Goal: Navigation & Orientation: Find specific page/section

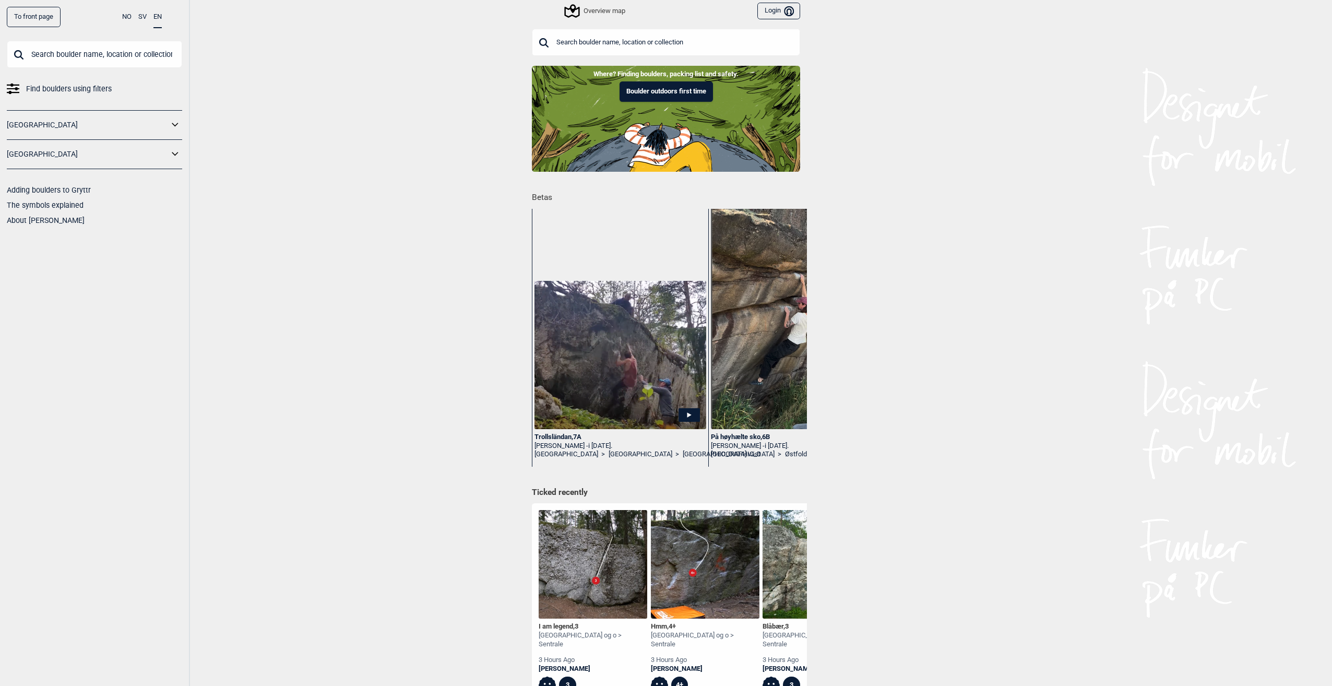
click at [99, 51] on input "text" at bounding box center [94, 54] width 175 height 27
click at [611, 10] on div "Overview map" at bounding box center [596, 11] width 60 height 13
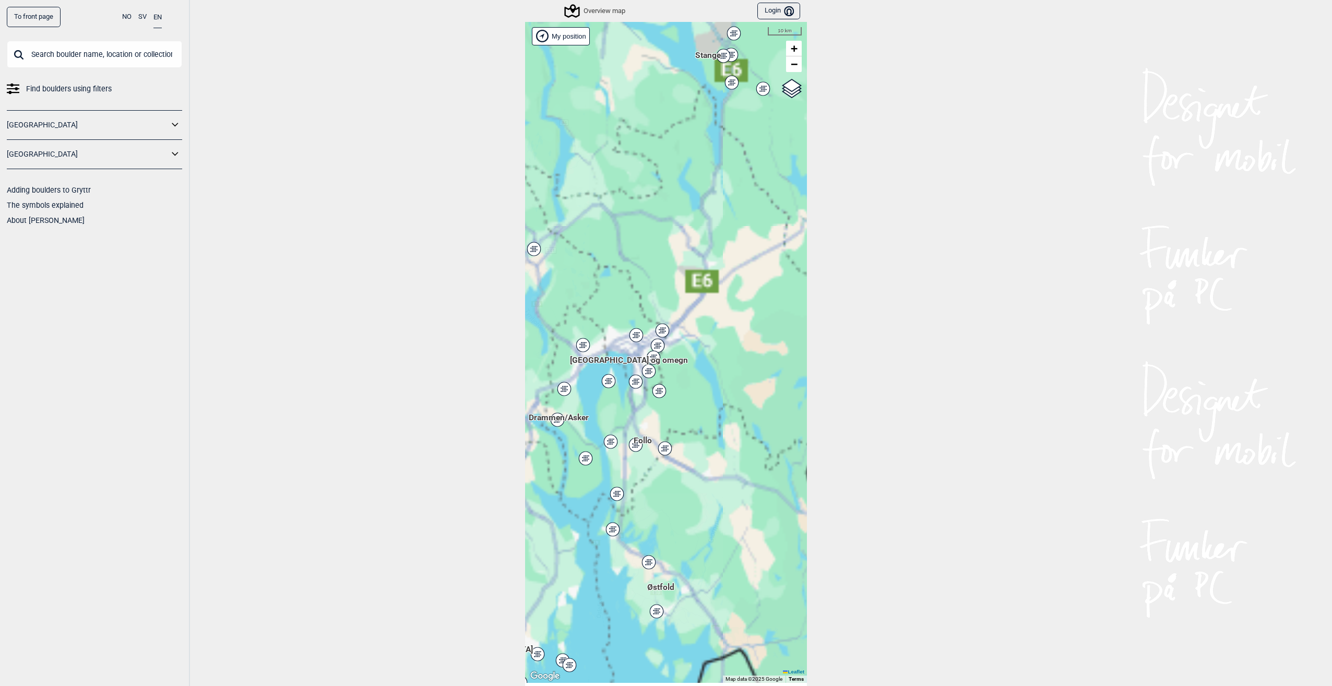
drag, startPoint x: 644, startPoint y: 343, endPoint x: 724, endPoint y: 349, distance: 80.2
click at [724, 349] on div "Hallingdal [PERSON_NAME] [GEOGRAPHIC_DATA] syd [GEOGRAPHIC_DATA] og omegn [GEOG…" at bounding box center [666, 352] width 282 height 661
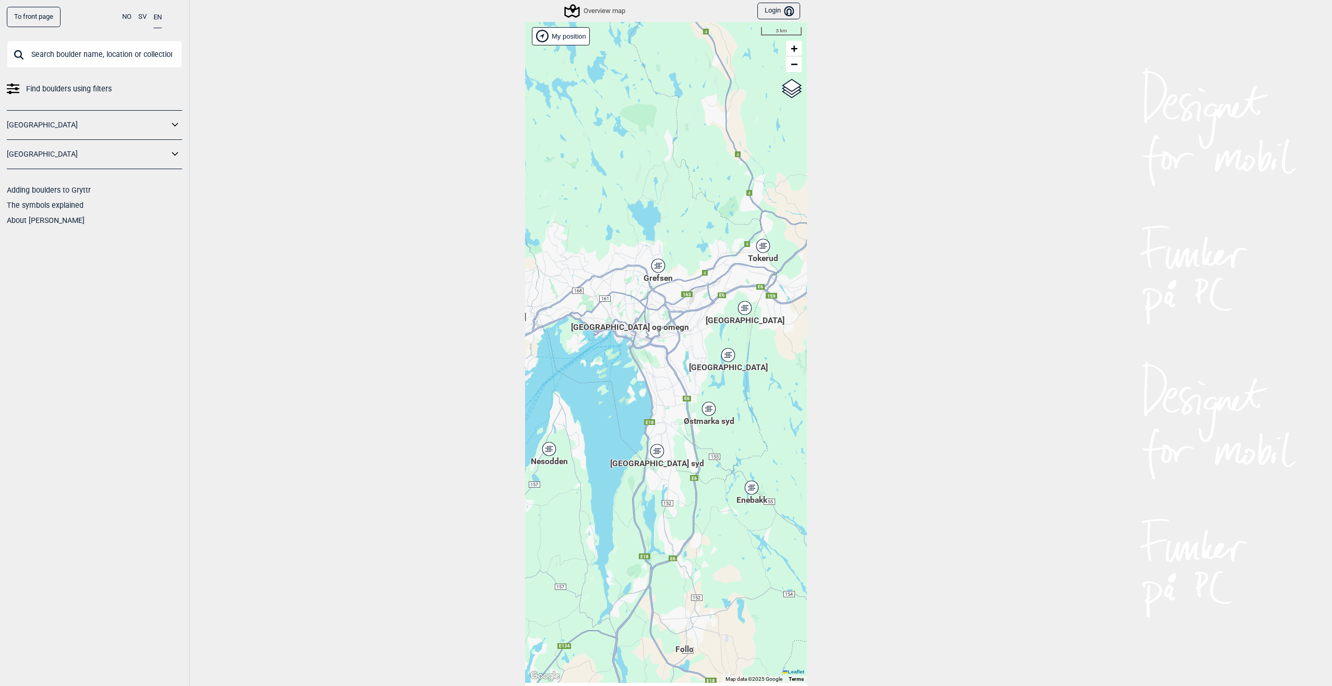
drag, startPoint x: 711, startPoint y: 368, endPoint x: 672, endPoint y: 311, distance: 68.8
click at [672, 311] on div "Hallingdal [PERSON_NAME] [GEOGRAPHIC_DATA] syd [GEOGRAPHIC_DATA] og omegn [GEOG…" at bounding box center [666, 352] width 282 height 661
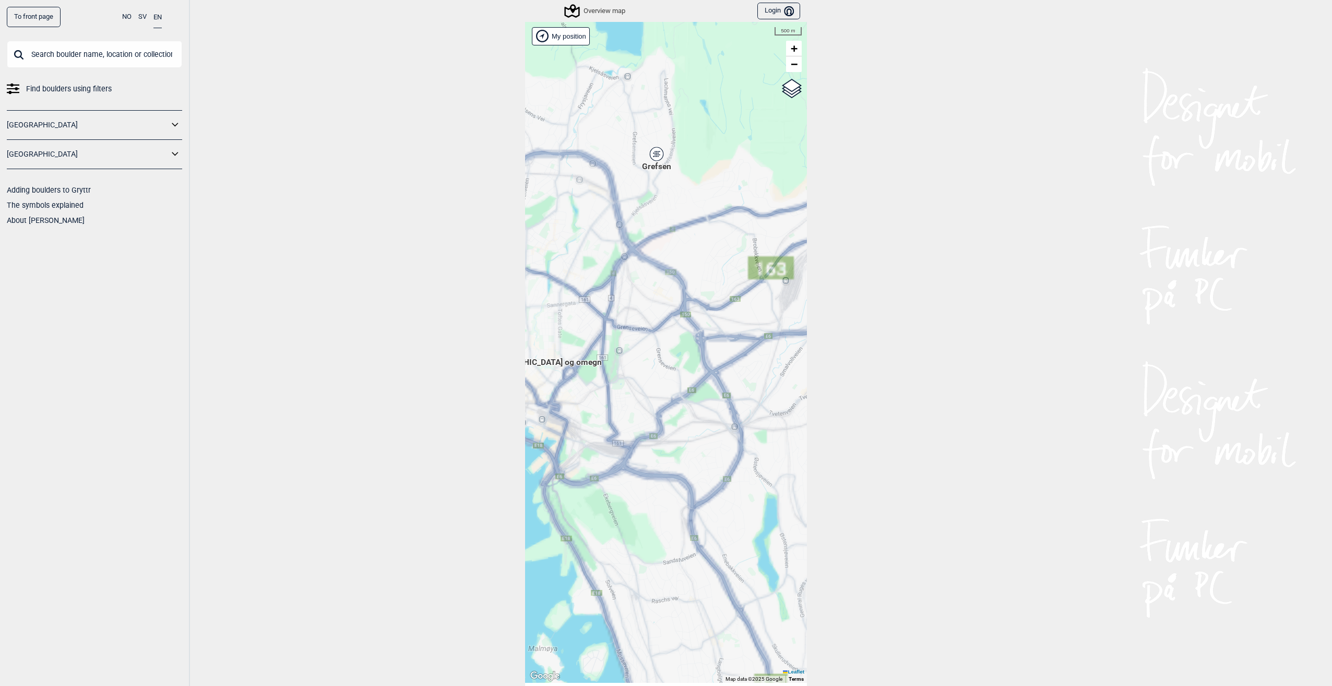
drag, startPoint x: 673, startPoint y: 324, endPoint x: 647, endPoint y: 313, distance: 28.0
click at [648, 313] on div "Hallingdal [PERSON_NAME] [GEOGRAPHIC_DATA] syd [GEOGRAPHIC_DATA] og omegn [GEOG…" at bounding box center [666, 352] width 282 height 661
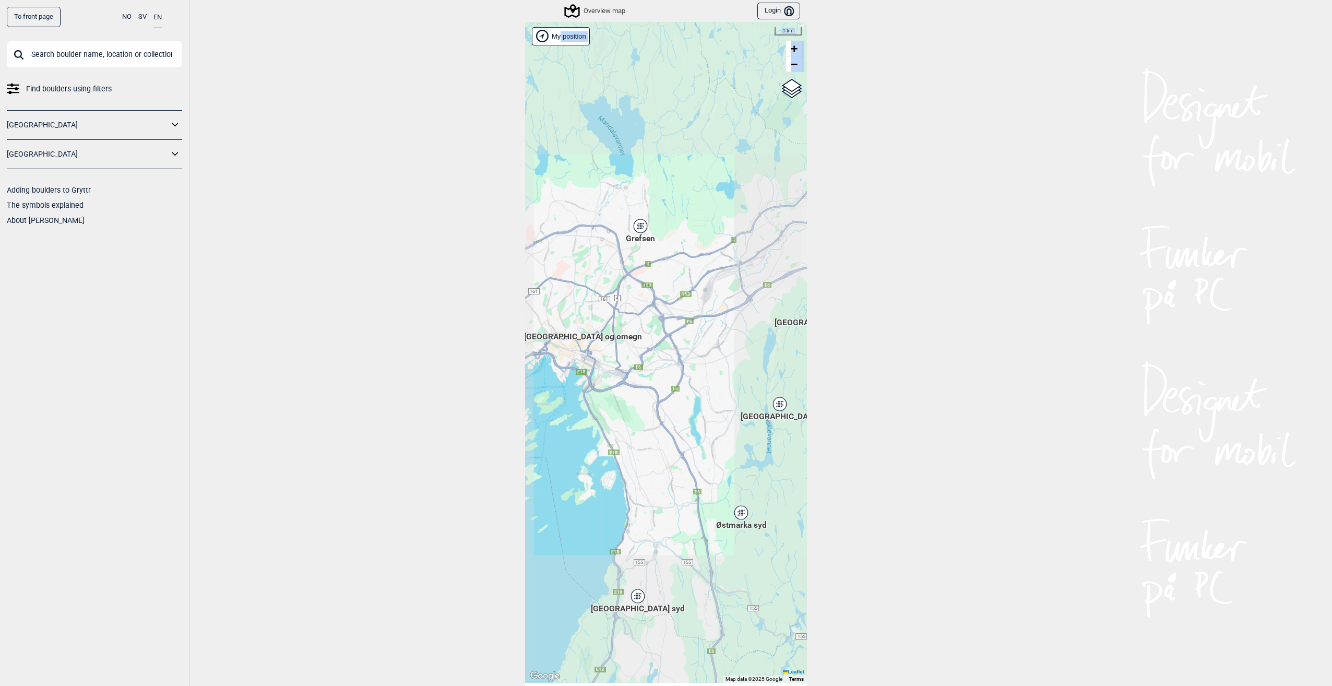
drag, startPoint x: 683, startPoint y: 394, endPoint x: 587, endPoint y: 299, distance: 135.1
click at [587, 299] on div "Hallingdal [PERSON_NAME] [GEOGRAPHIC_DATA] syd [GEOGRAPHIC_DATA] og omegn [GEOG…" at bounding box center [666, 352] width 282 height 661
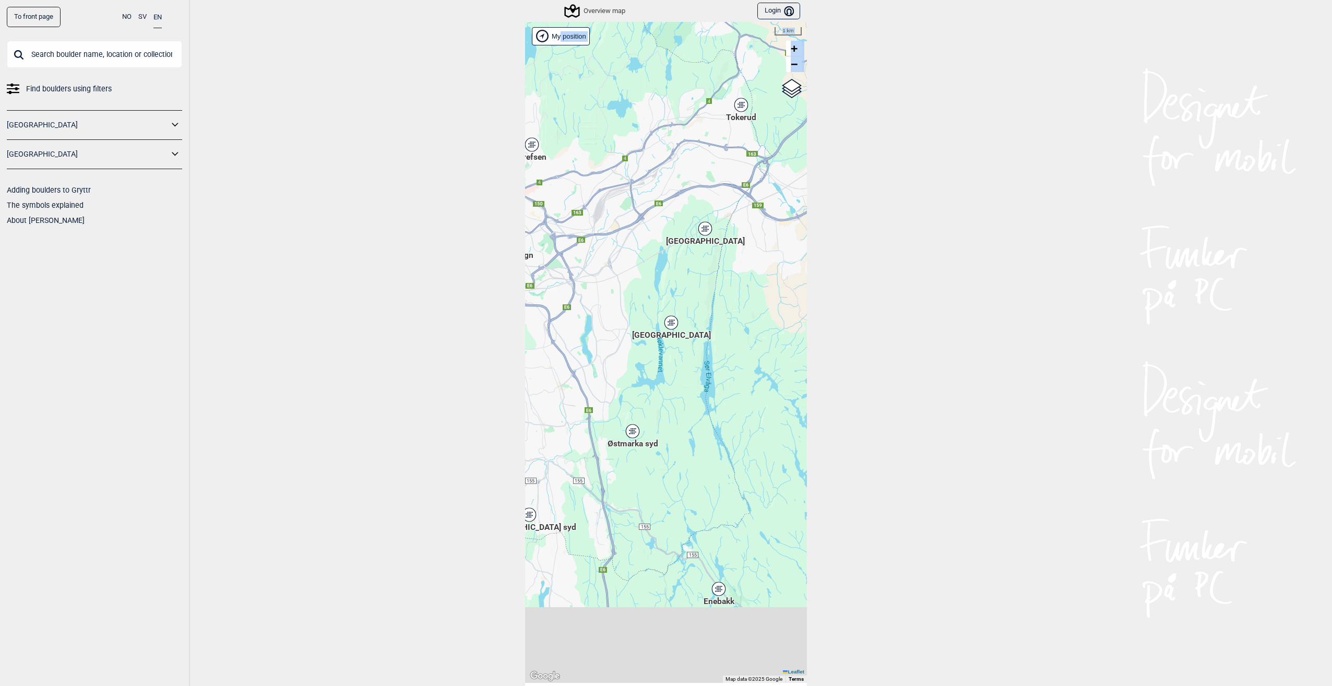
drag, startPoint x: 587, startPoint y: 299, endPoint x: 644, endPoint y: 311, distance: 57.7
click at [644, 311] on div "Hallingdal [PERSON_NAME] [GEOGRAPHIC_DATA] syd [GEOGRAPHIC_DATA] og omegn [GEOG…" at bounding box center [666, 352] width 282 height 661
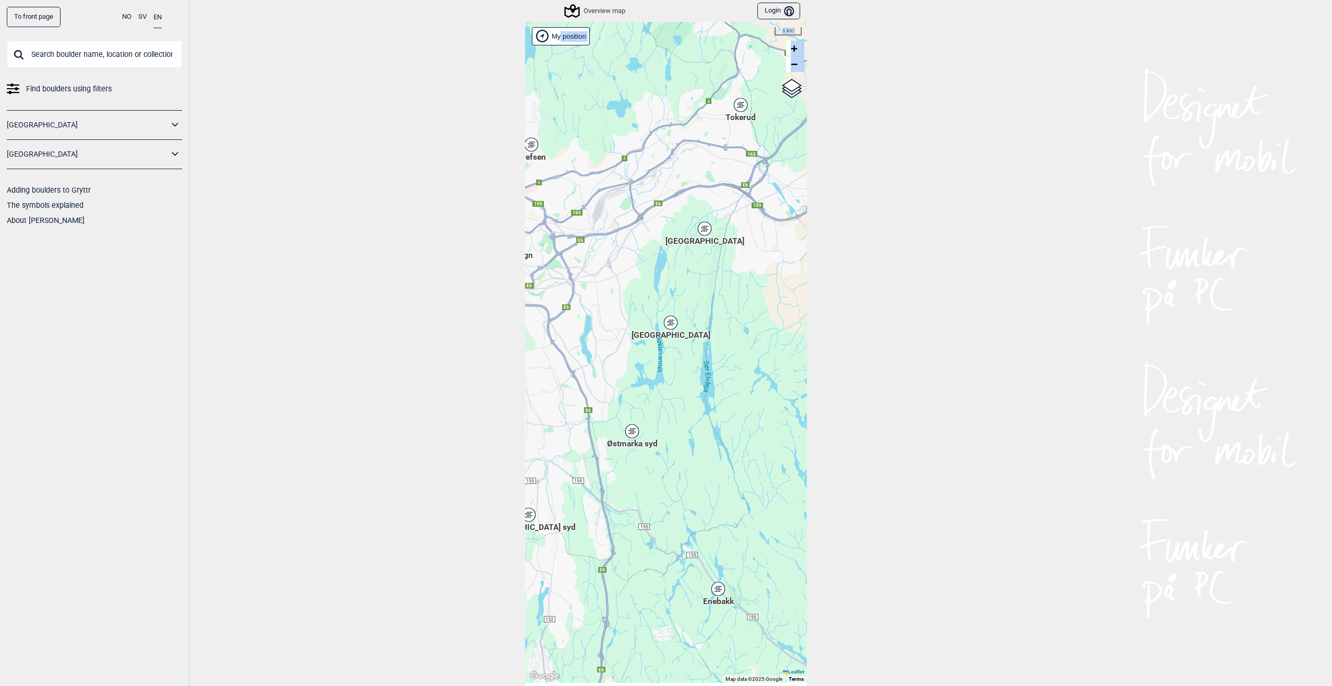
click at [668, 322] on div "[GEOGRAPHIC_DATA]" at bounding box center [671, 323] width 6 height 6
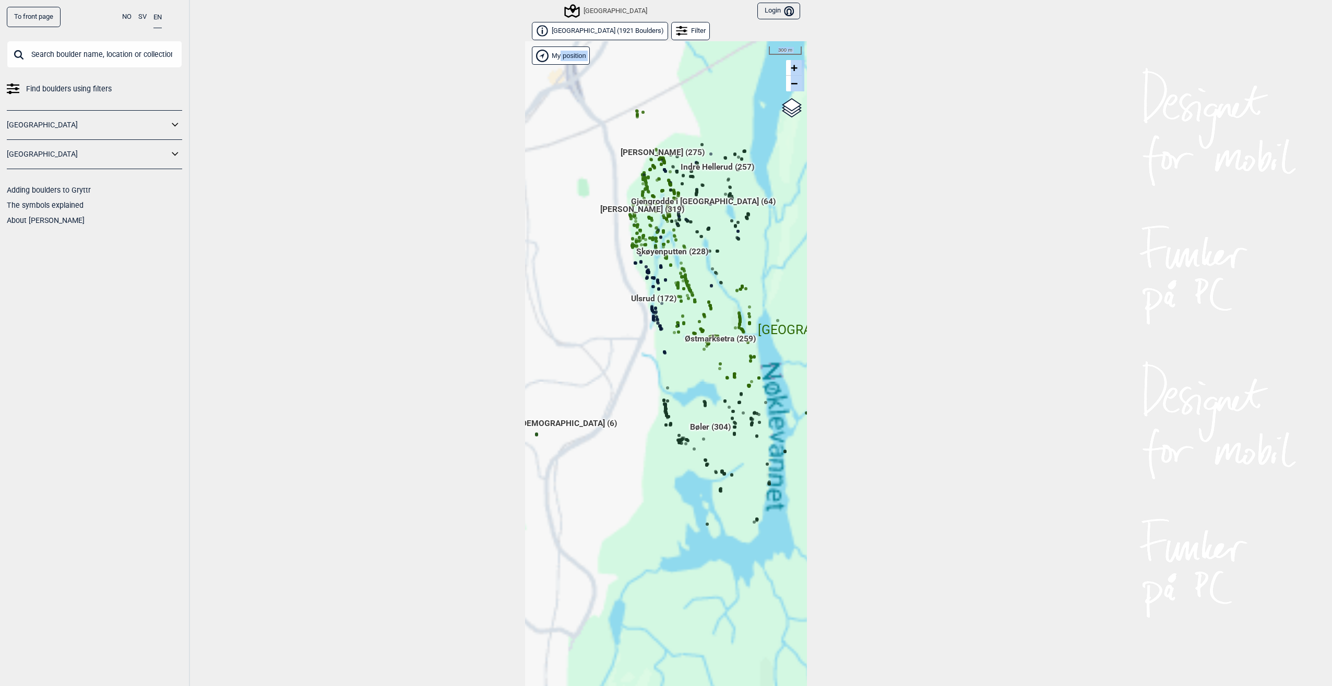
scroll to position [16, 0]
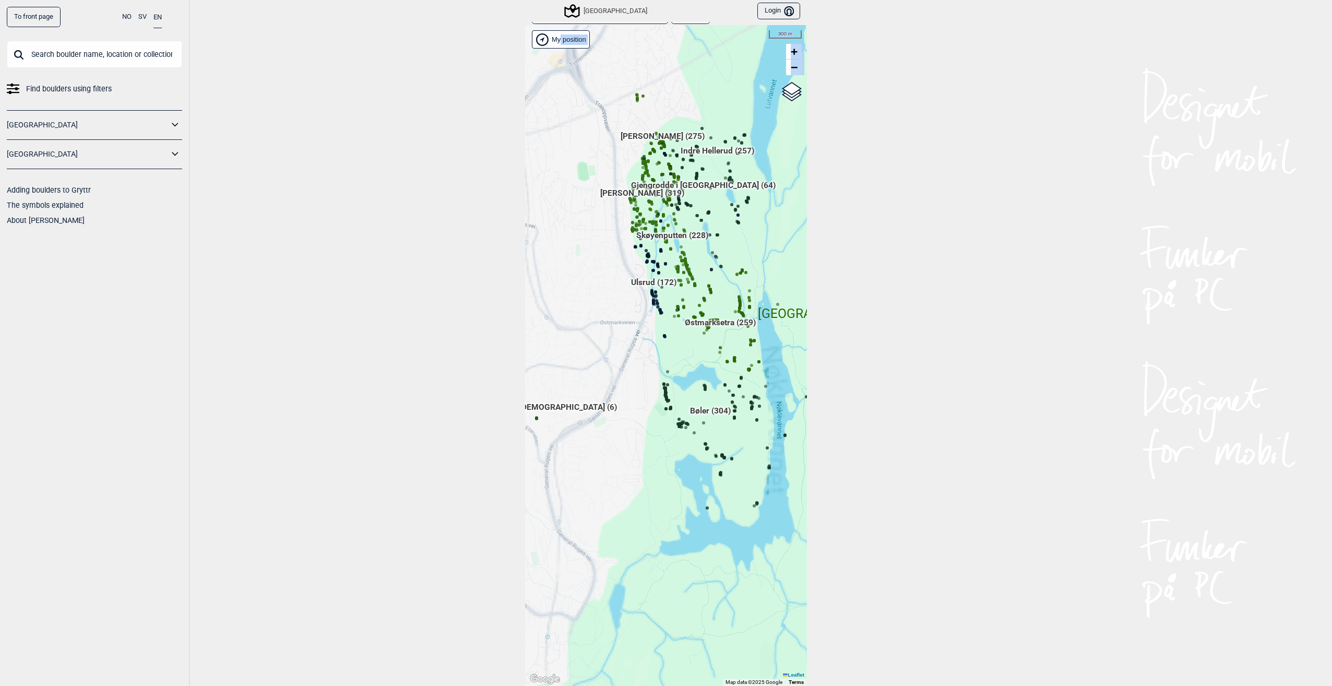
drag, startPoint x: 631, startPoint y: 398, endPoint x: 762, endPoint y: 284, distance: 174.3
click at [762, 284] on div "Hallingdal [PERSON_NAME] [GEOGRAPHIC_DATA] syd [GEOGRAPHIC_DATA] og omegn [GEOG…" at bounding box center [666, 355] width 282 height 661
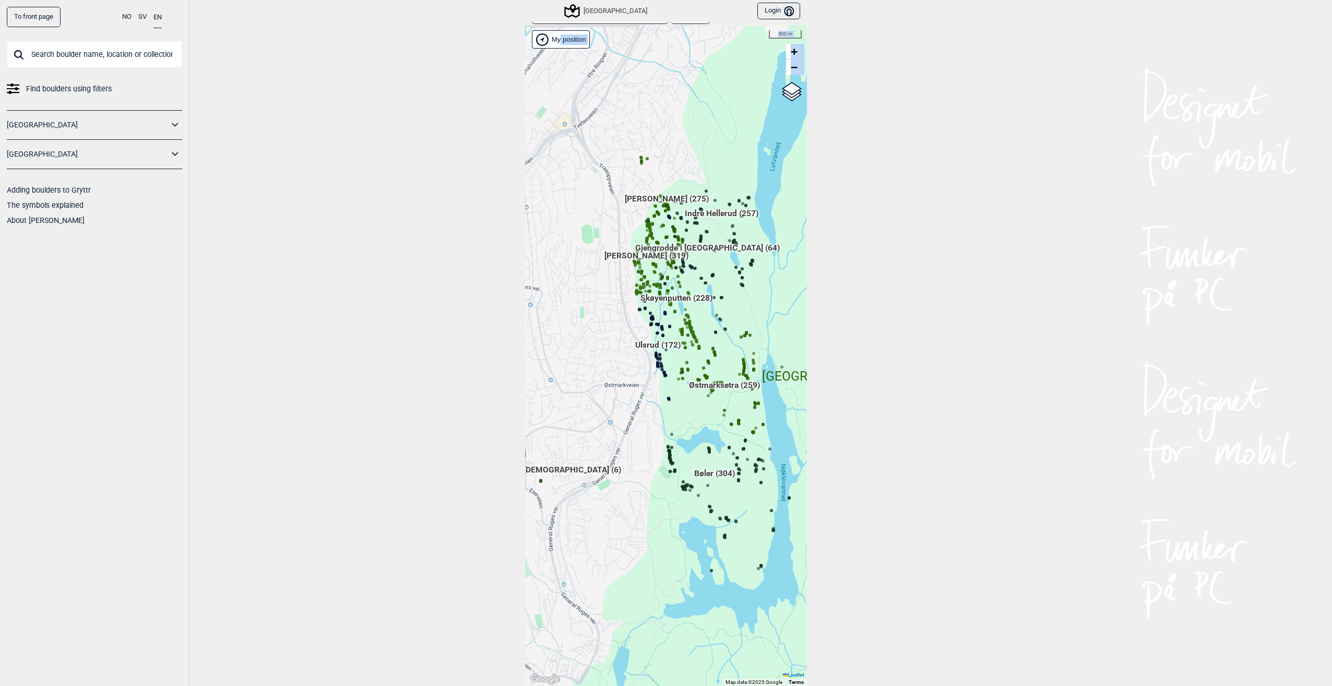
drag, startPoint x: 750, startPoint y: 261, endPoint x: 752, endPoint y: 325, distance: 64.3
click at [757, 328] on div "Hallingdal [PERSON_NAME] [GEOGRAPHIC_DATA] syd [GEOGRAPHIC_DATA] og omegn [GEOG…" at bounding box center [666, 355] width 282 height 661
